Goal: Task Accomplishment & Management: Use online tool/utility

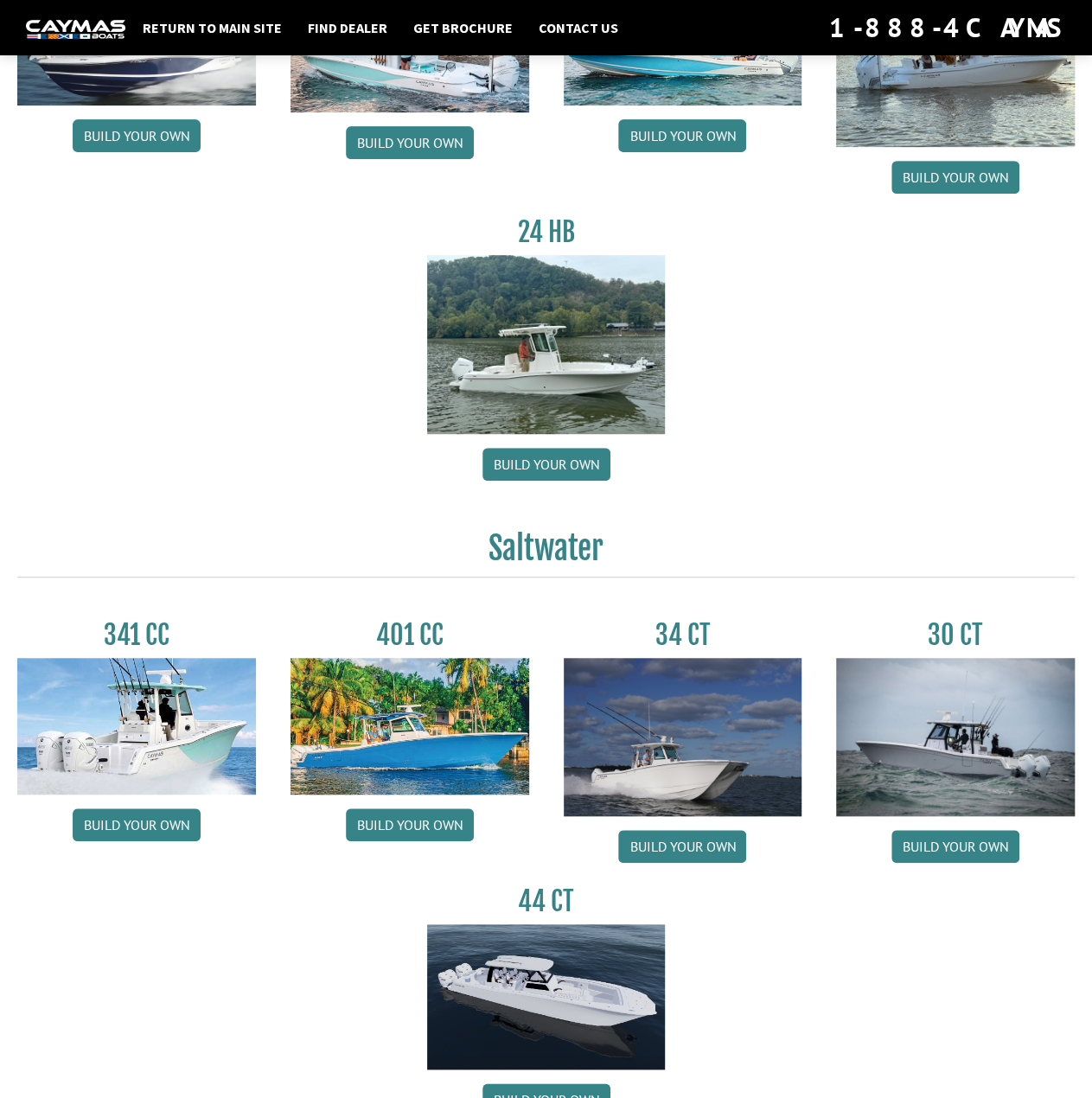
scroll to position [269, 0]
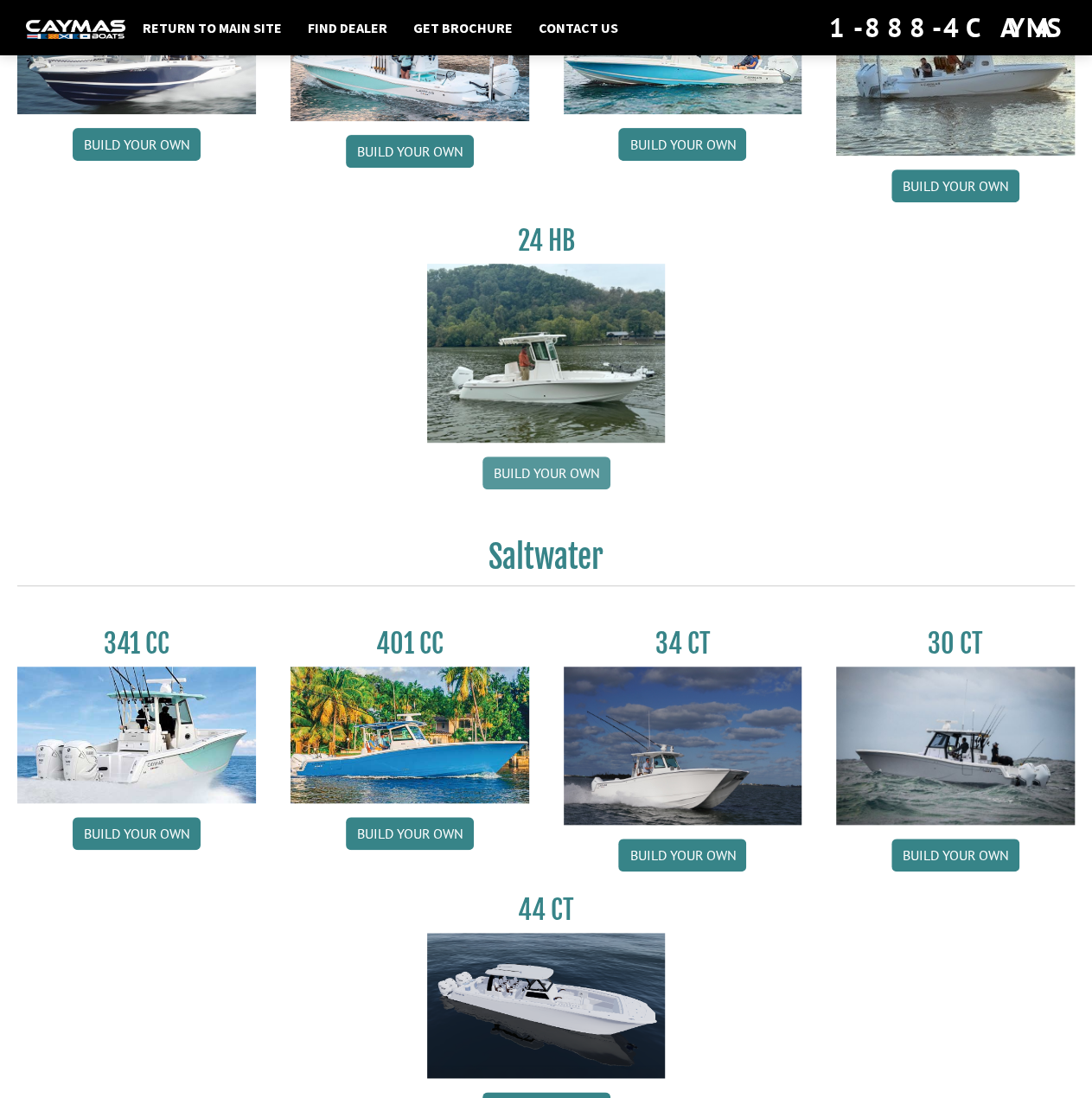
click at [540, 473] on link "Build your own" at bounding box center [546, 473] width 128 height 33
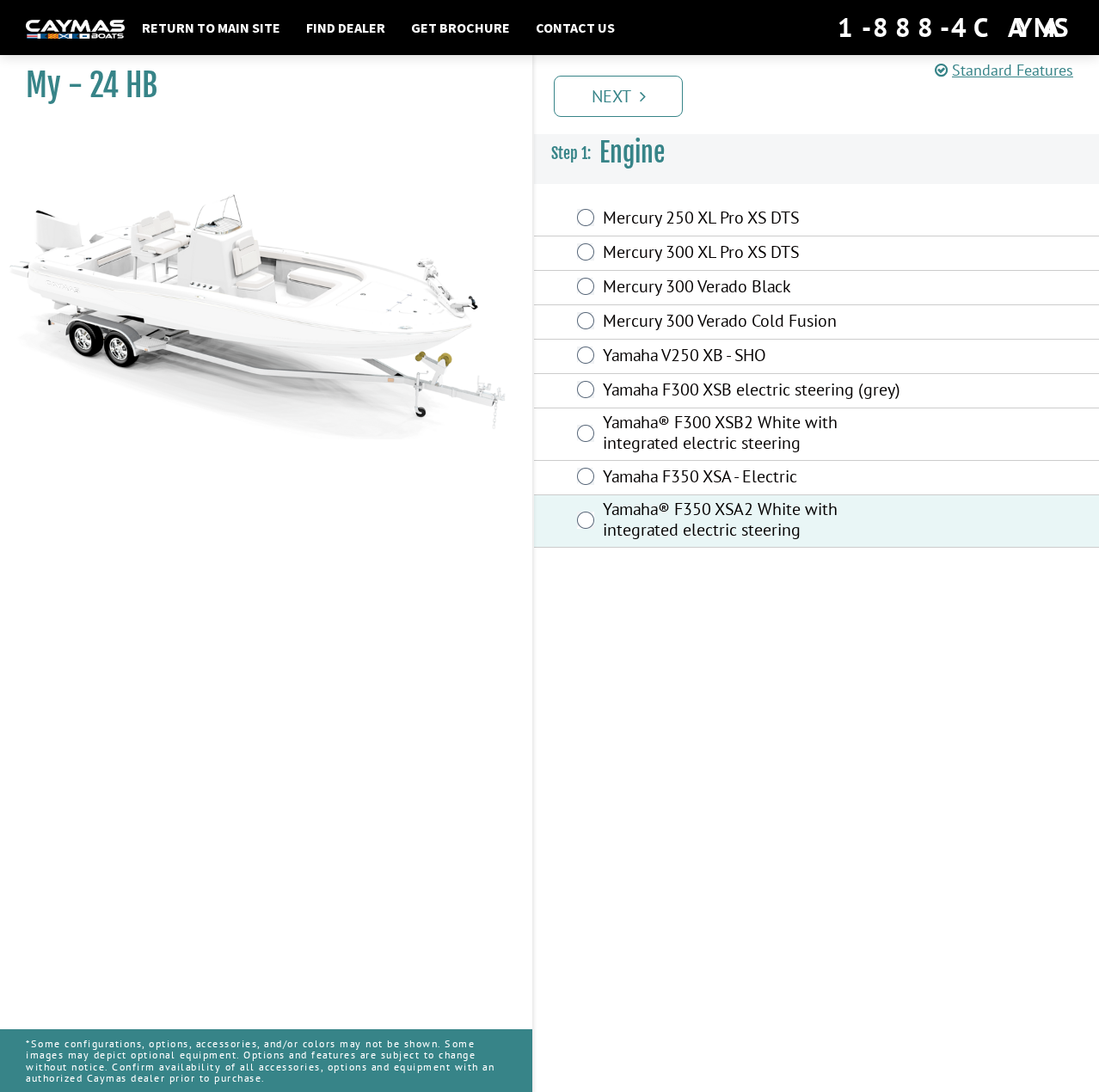
click at [604, 88] on link "Next" at bounding box center [619, 96] width 129 height 41
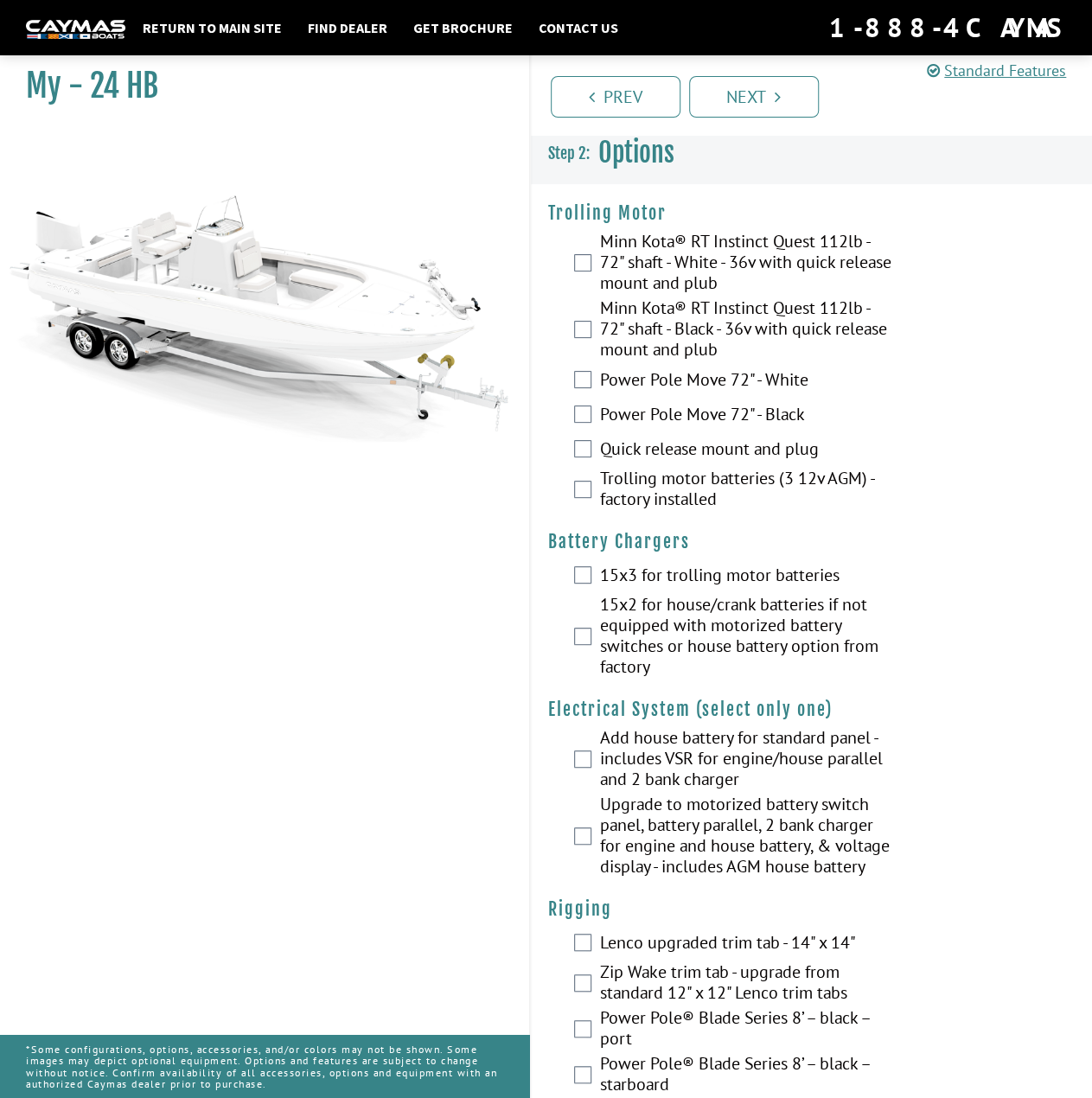
drag, startPoint x: 961, startPoint y: 1040, endPoint x: 889, endPoint y: 505, distance: 539.8
click at [737, 108] on link "Next" at bounding box center [754, 97] width 129 height 41
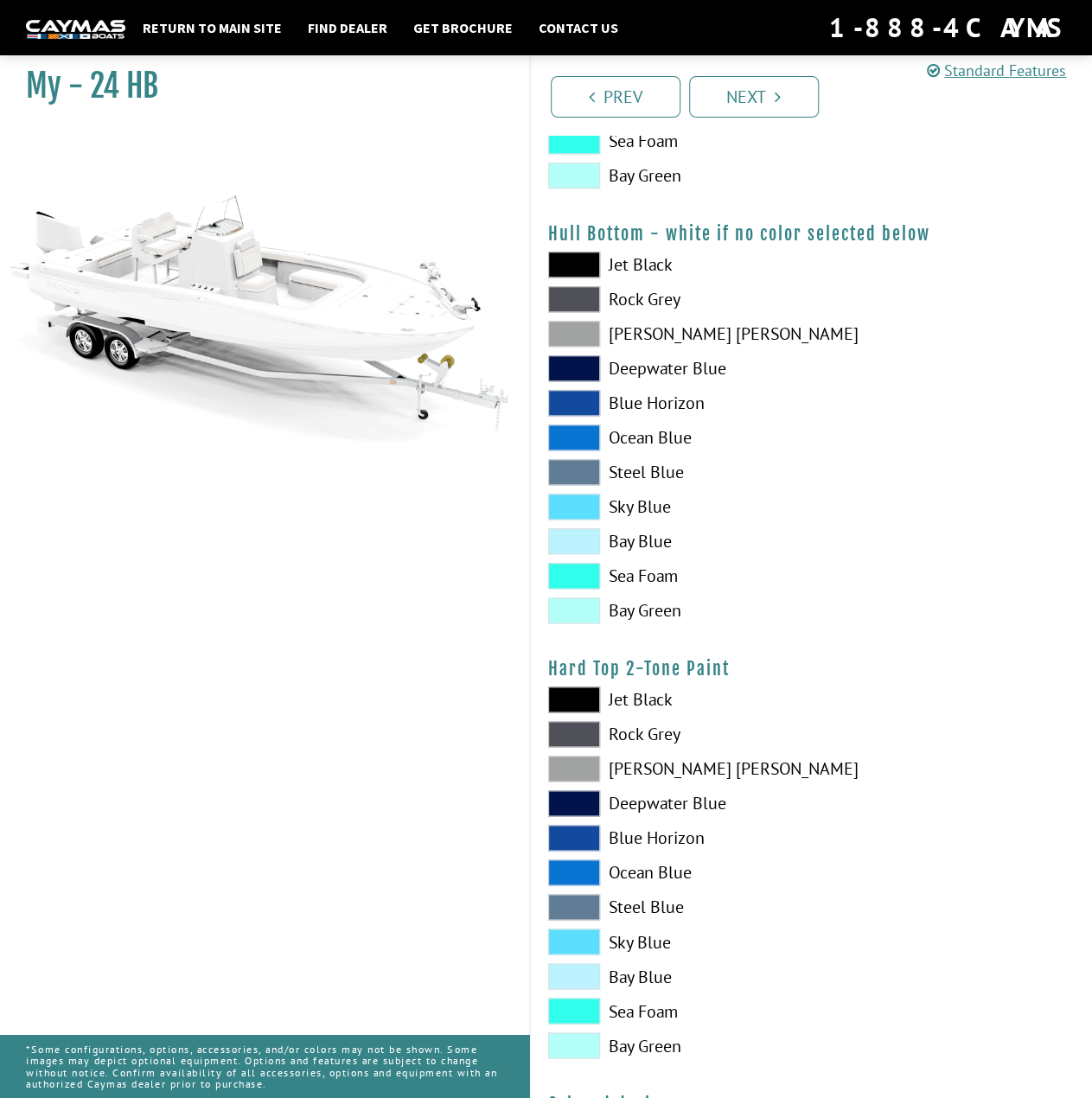
scroll to position [779, 0]
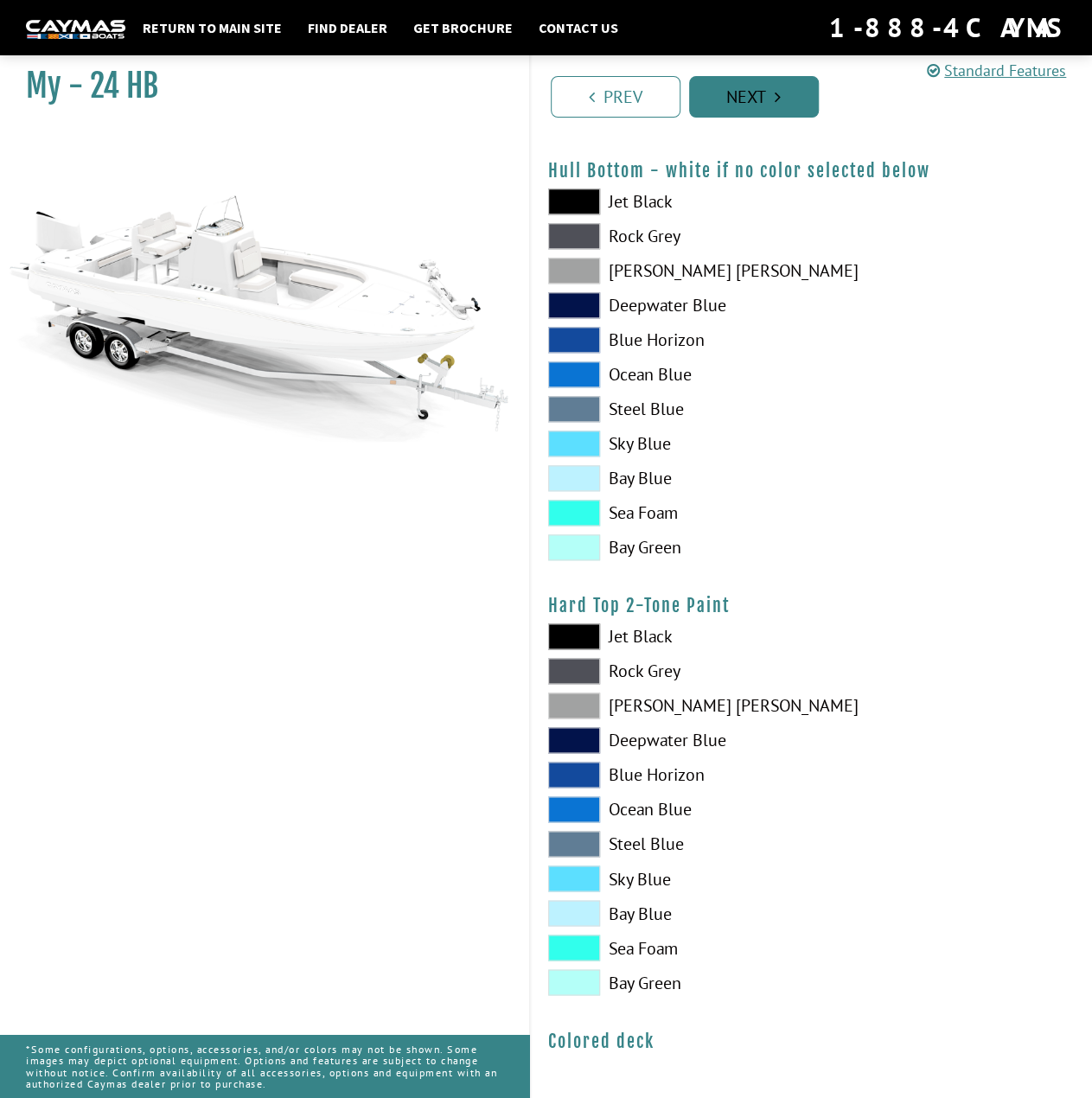
click at [735, 92] on link "Next" at bounding box center [754, 97] width 129 height 41
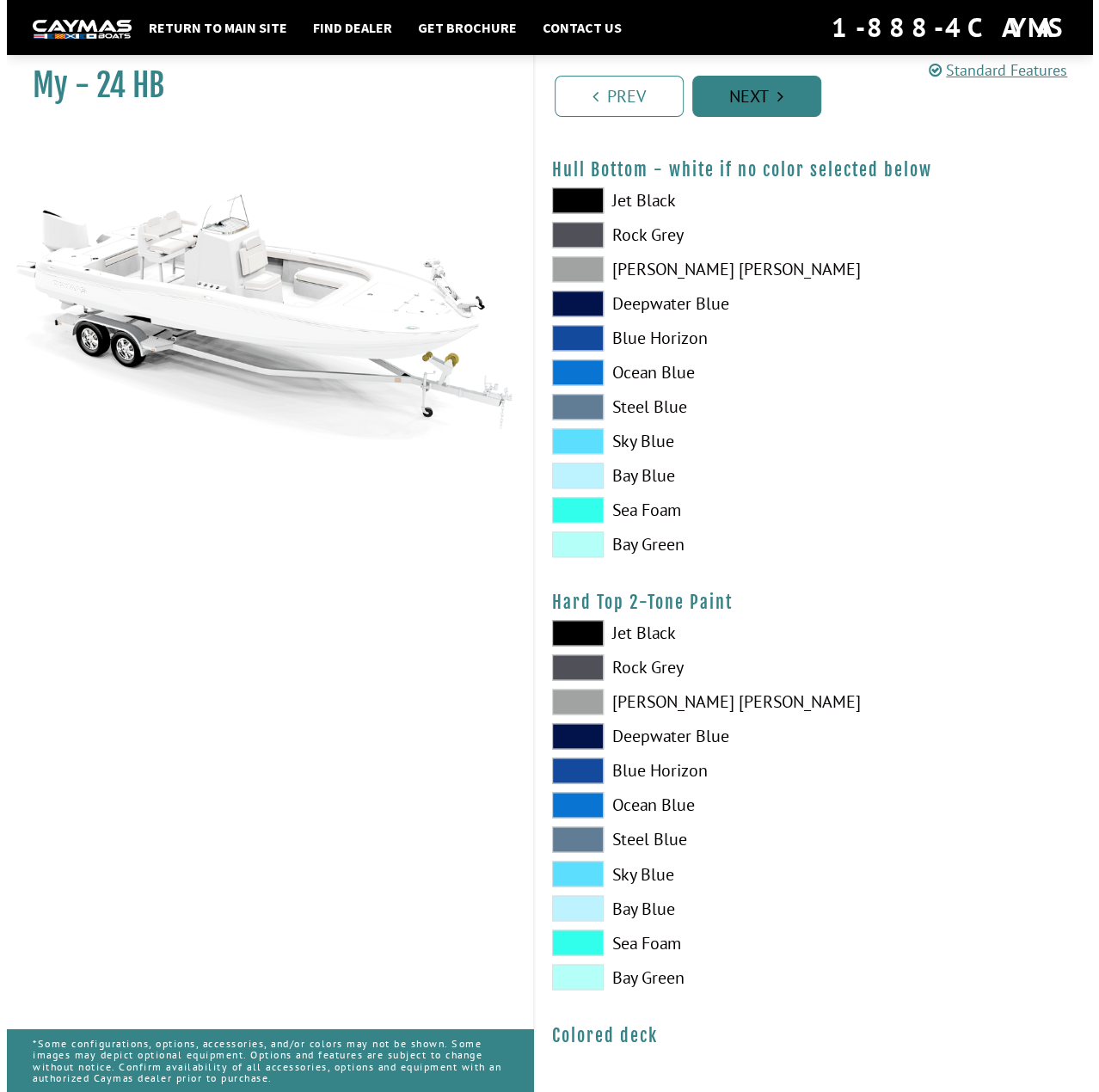
scroll to position [0, 0]
